Goal: Information Seeking & Learning: Learn about a topic

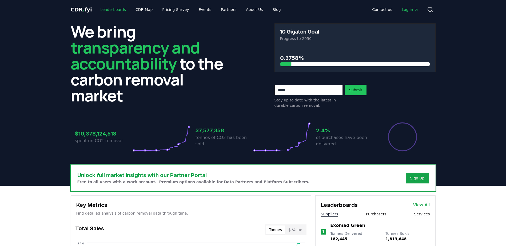
click at [112, 10] on link "Leaderboards" at bounding box center [113, 10] width 34 height 10
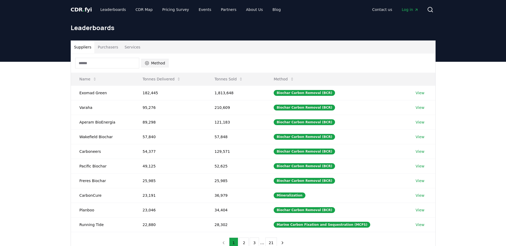
click at [148, 63] on icon "button" at bounding box center [147, 63] width 4 height 4
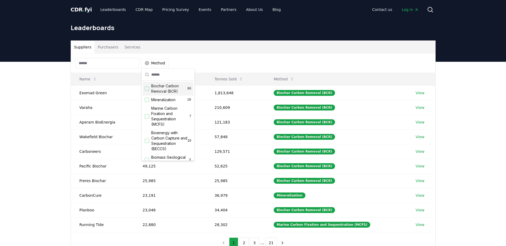
click at [148, 89] on div "Suggestions" at bounding box center [147, 89] width 4 height 4
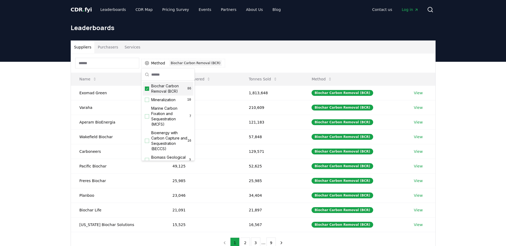
click at [261, 59] on div "Method 1 Biochar Carbon Removal (BCR)" at bounding box center [253, 63] width 364 height 19
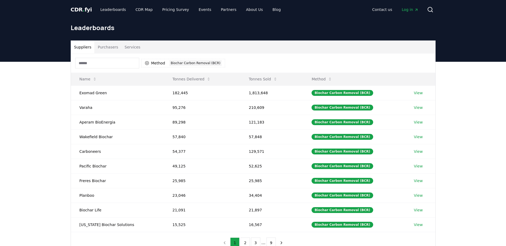
click at [89, 45] on button "Suppliers" at bounding box center [83, 47] width 24 height 13
click at [103, 47] on button "Purchasers" at bounding box center [107, 47] width 27 height 13
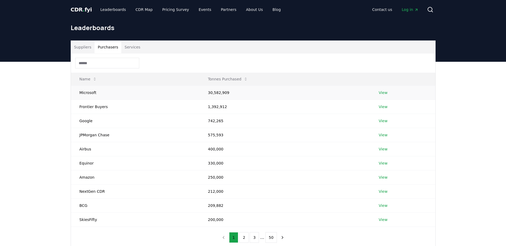
click at [382, 94] on link "View" at bounding box center [382, 92] width 9 height 5
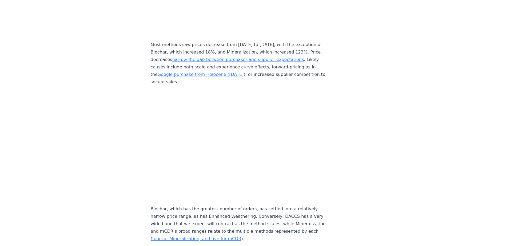
scroll to position [2372, 0]
